Goal: Find specific fact: Find specific fact

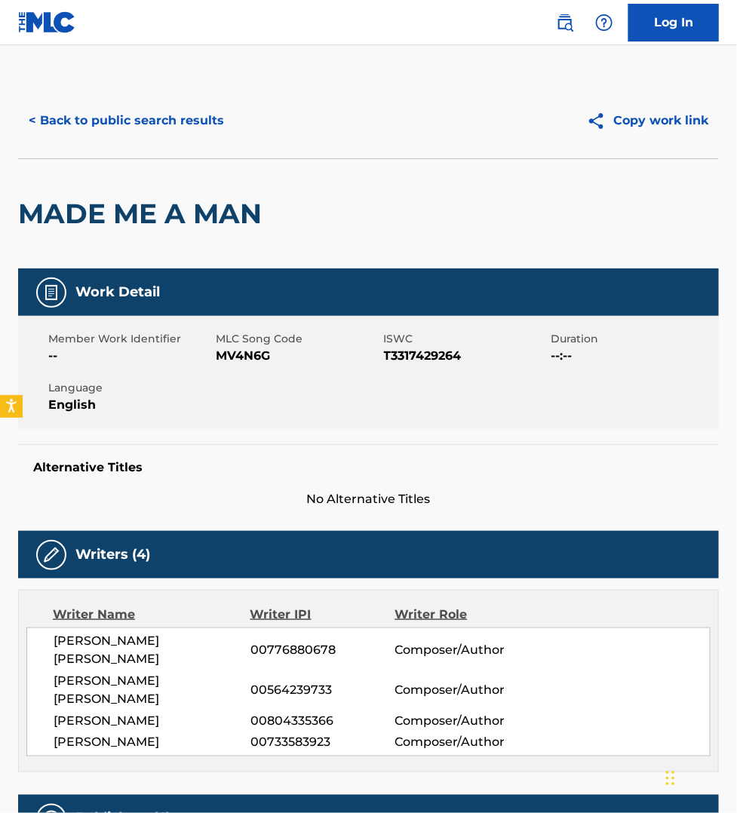
click at [140, 118] on button "< Back to public search results" at bounding box center [126, 121] width 216 height 38
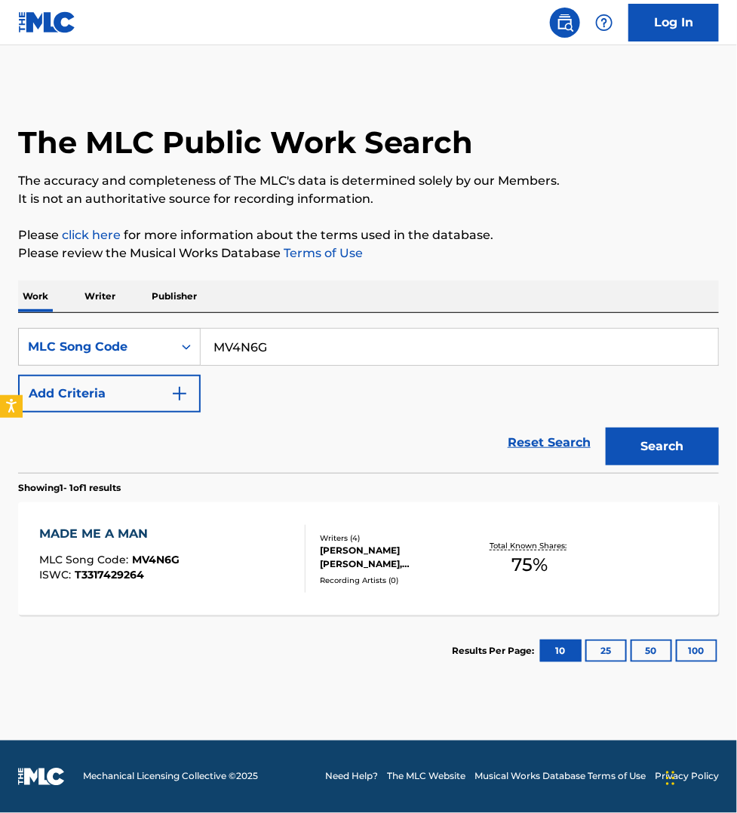
click at [166, 294] on p "Publisher" at bounding box center [174, 297] width 54 height 32
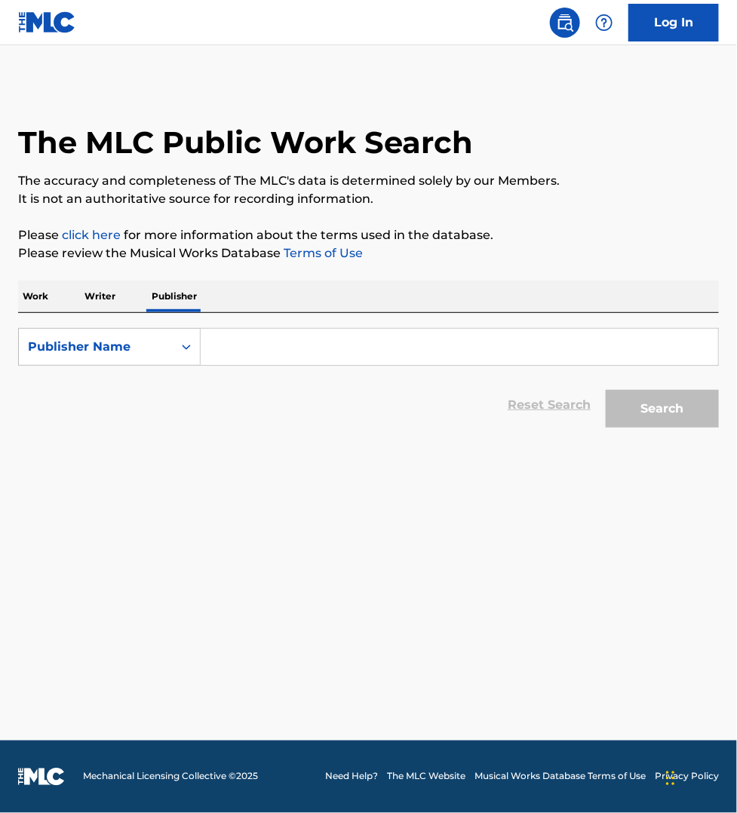
click at [265, 352] on input "Search Form" at bounding box center [459, 347] width 517 height 36
paste input "Bright Horizon Music Publishing"
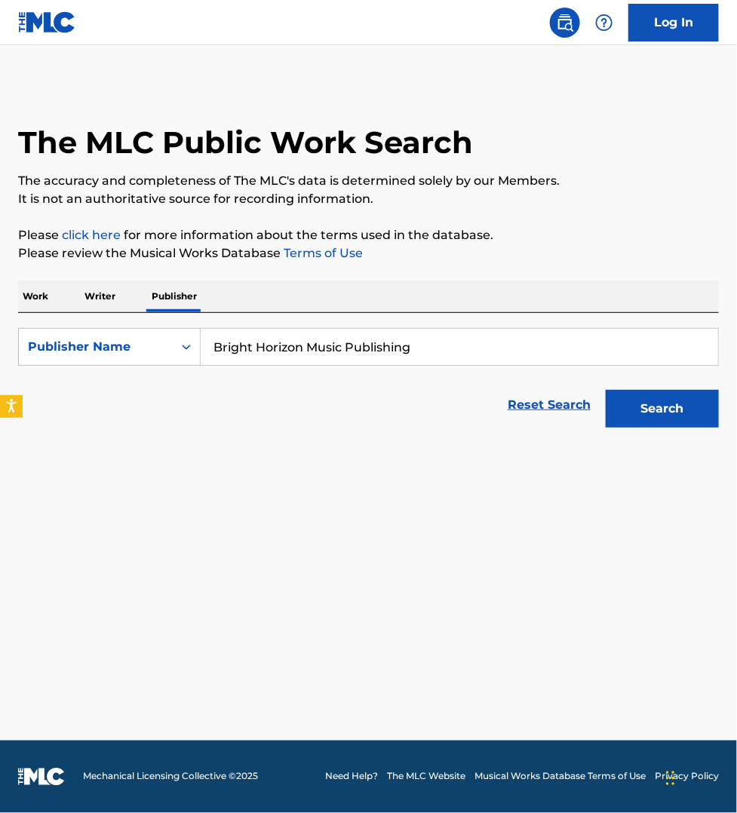
click at [606, 390] on button "Search" at bounding box center [662, 409] width 113 height 38
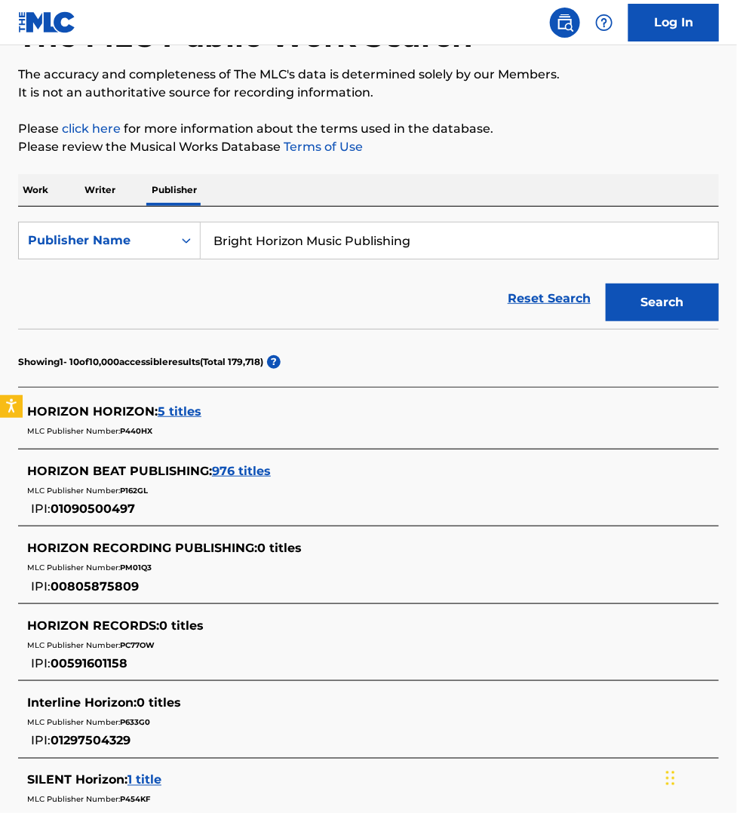
scroll to position [54, 0]
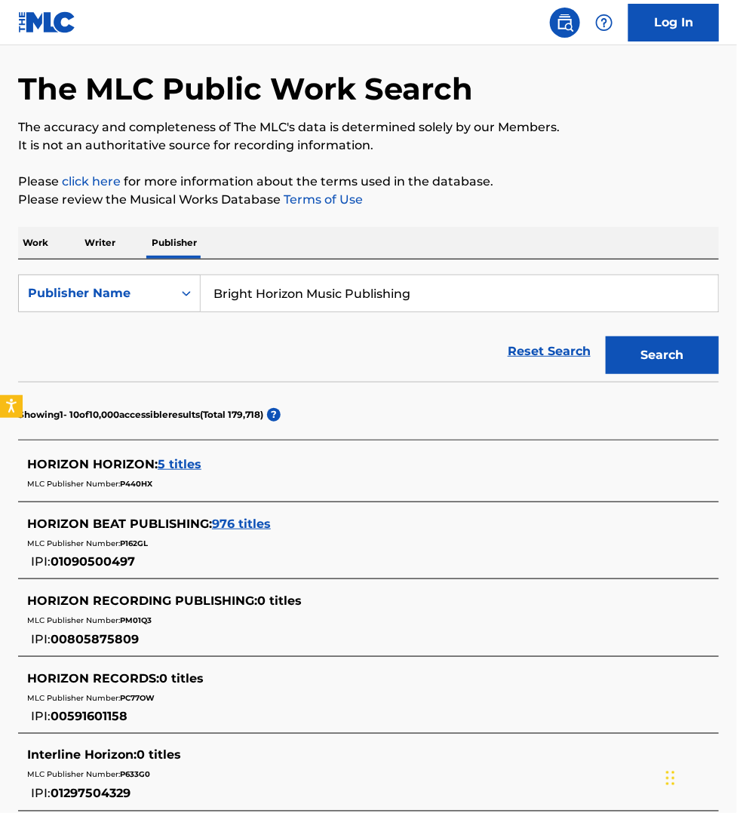
click at [262, 298] on input "Bright Horizon Music Publishing" at bounding box center [459, 293] width 517 height 36
paste input "[PERSON_NAME]"
type input "[PERSON_NAME] Publishing"
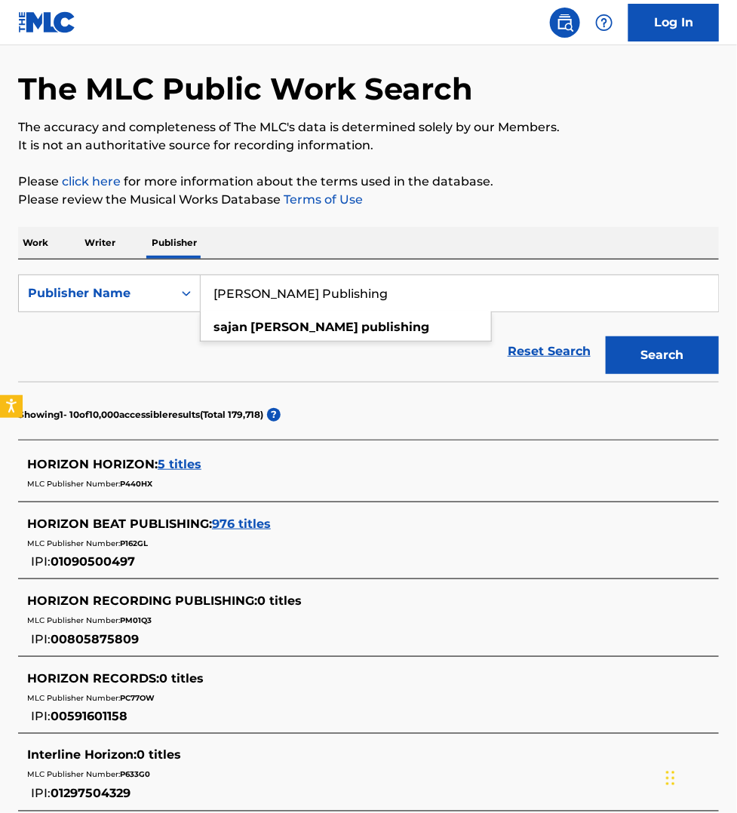
click at [606, 336] on button "Search" at bounding box center [662, 355] width 113 height 38
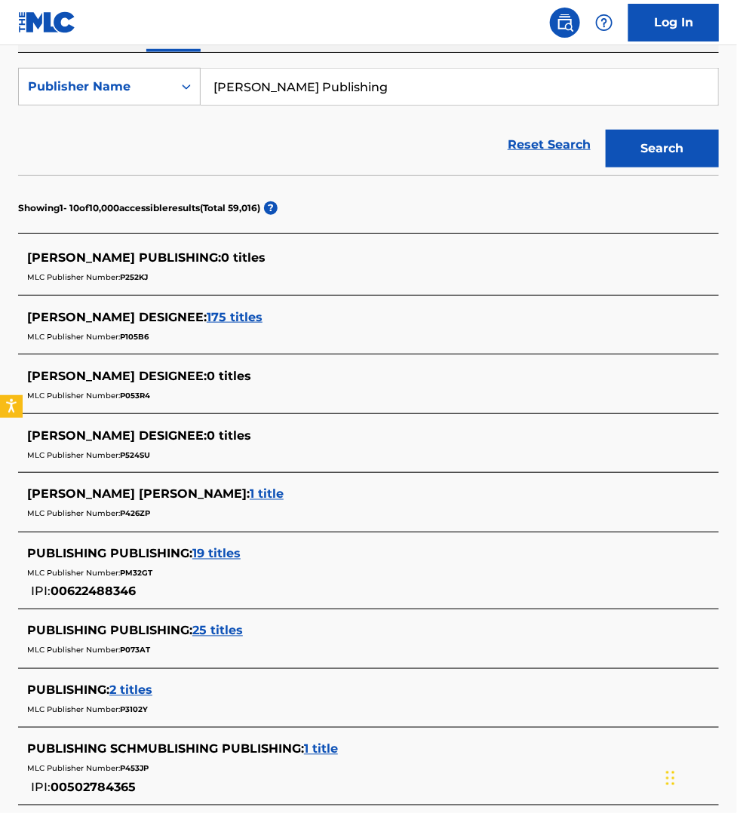
scroll to position [235, 0]
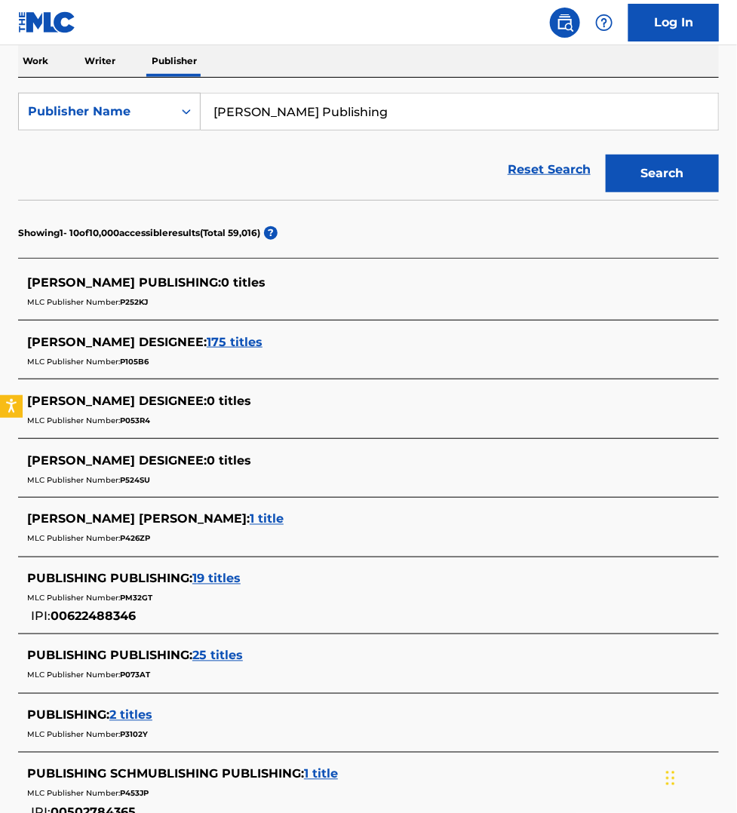
click at [249, 345] on span "175 titles" at bounding box center [235, 342] width 56 height 14
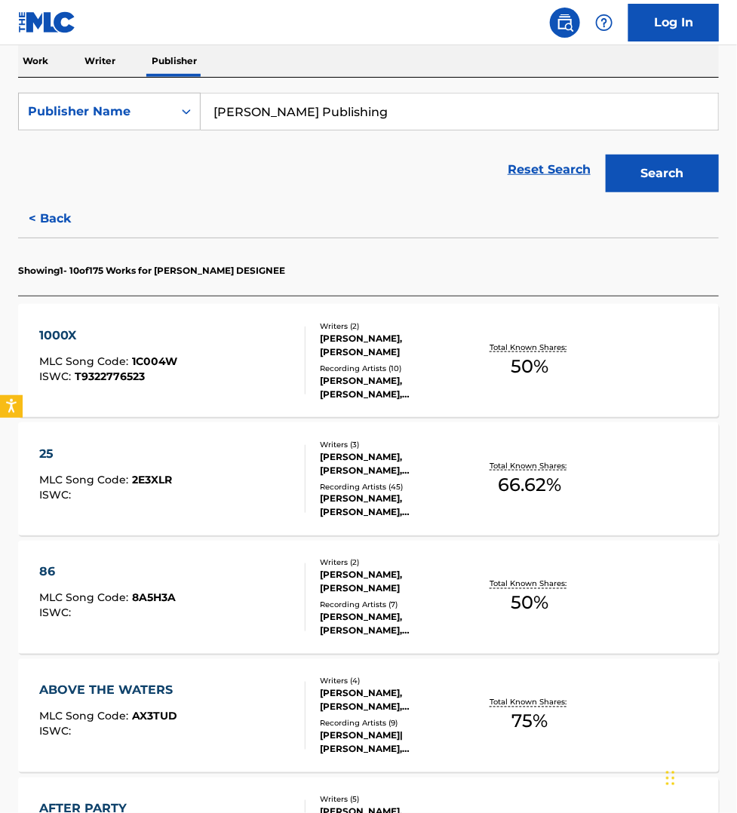
click at [268, 354] on div "1000X MLC Song Code : 1C004W ISWC : T9322776523" at bounding box center [172, 361] width 266 height 68
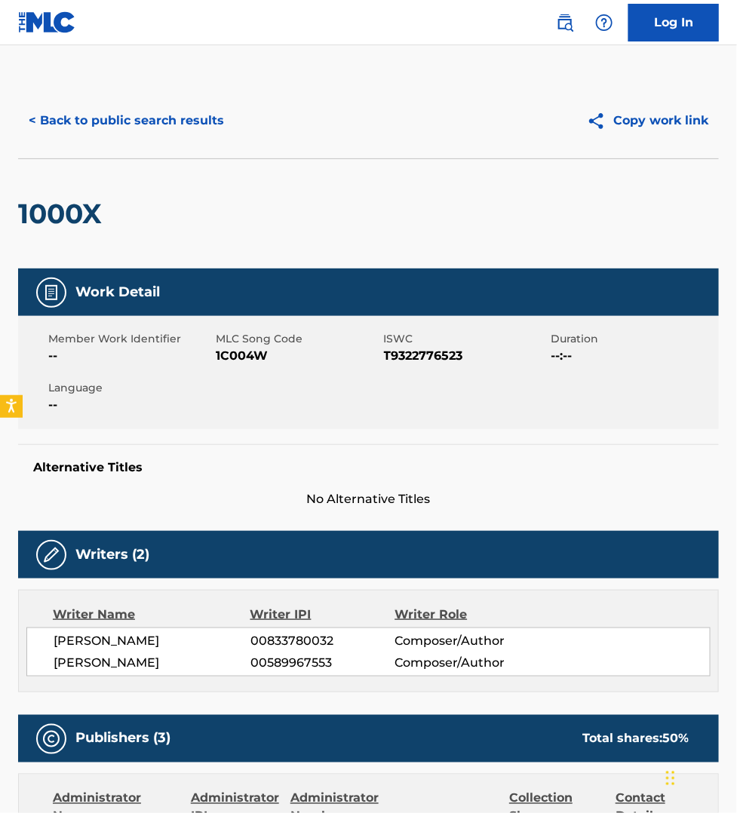
click at [247, 356] on span "1C004W" at bounding box center [298, 356] width 164 height 18
copy span "1C004W"
